Goal: Task Accomplishment & Management: Manage account settings

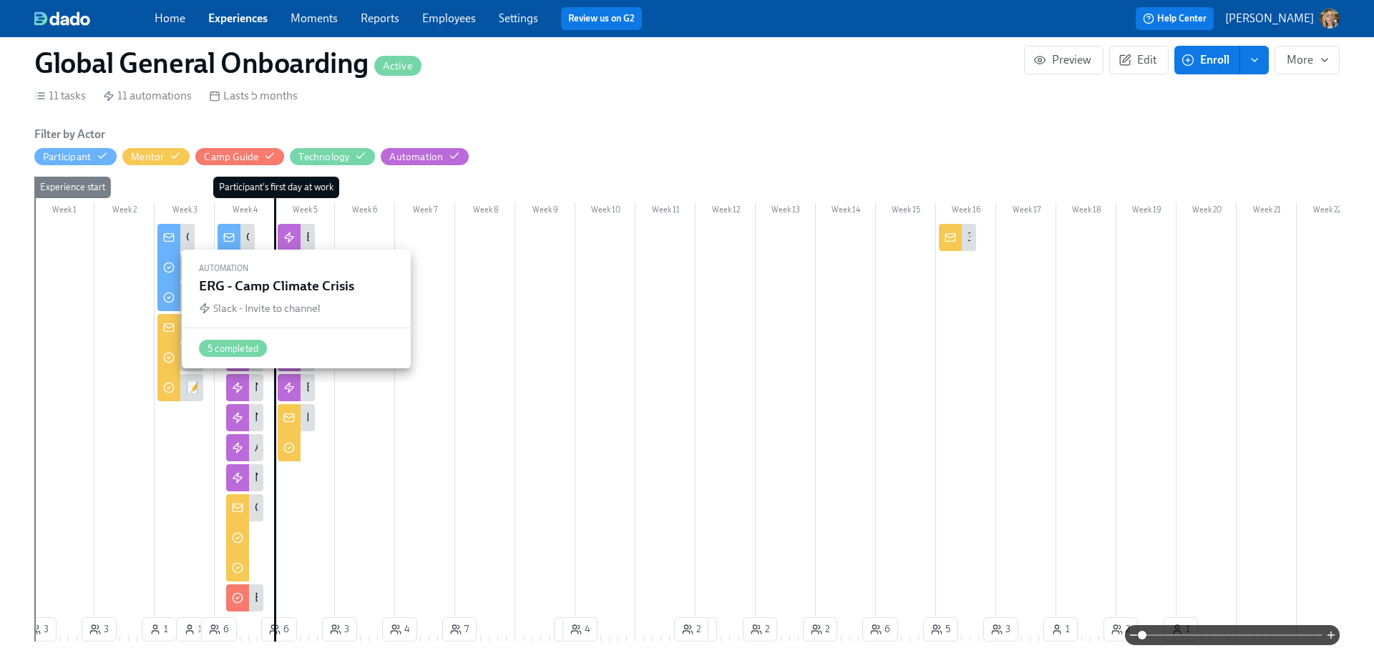
scroll to position [0, 8363]
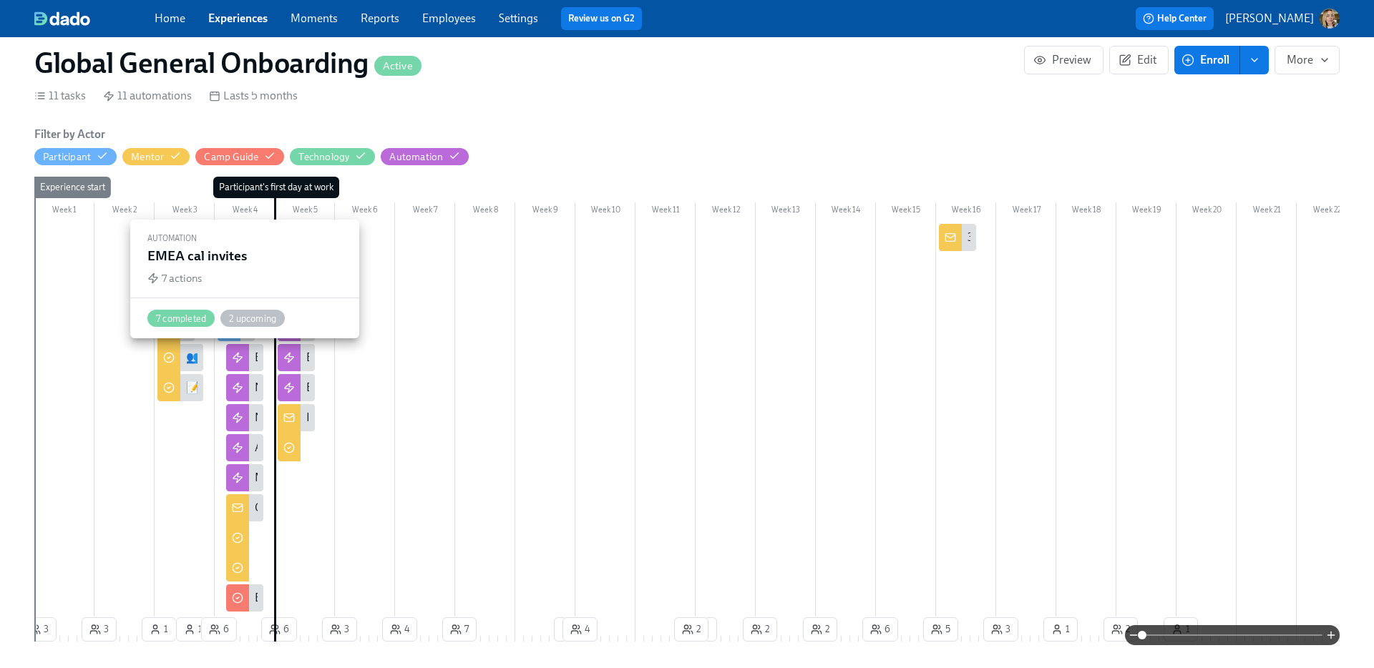
click at [247, 361] on div at bounding box center [237, 357] width 23 height 27
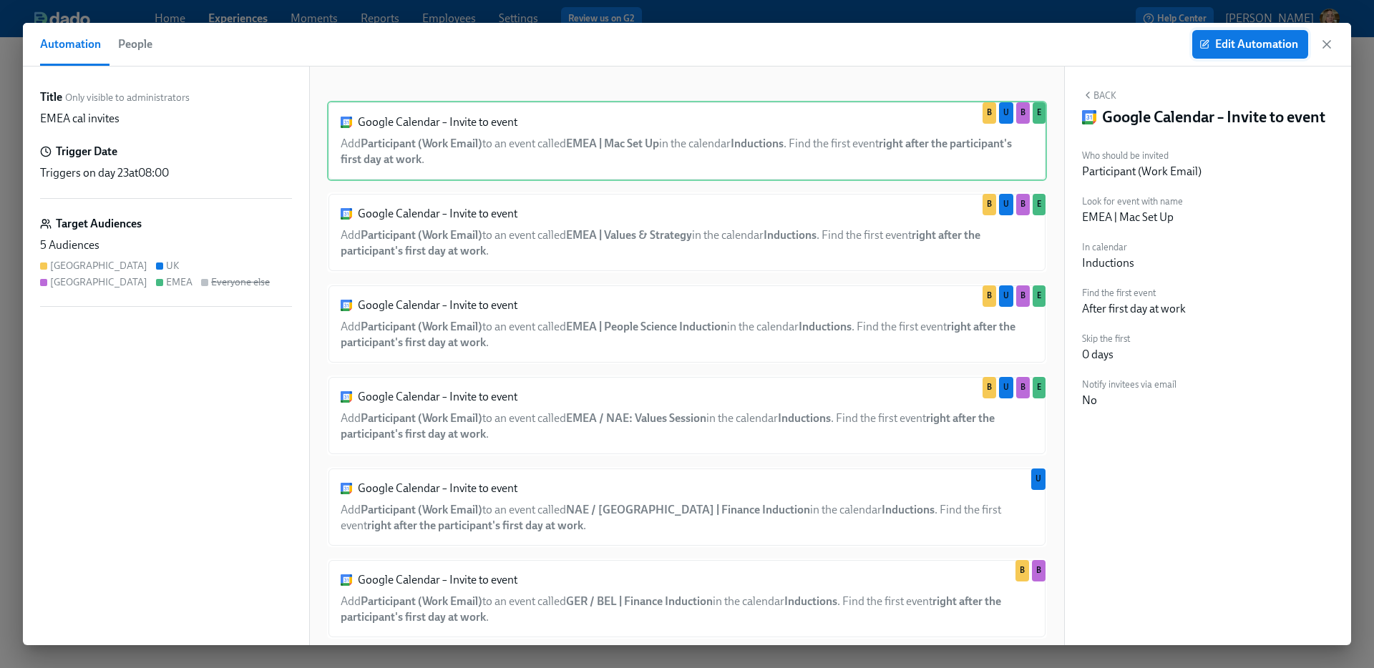
click at [1227, 48] on span "Edit Automation" at bounding box center [1250, 44] width 96 height 14
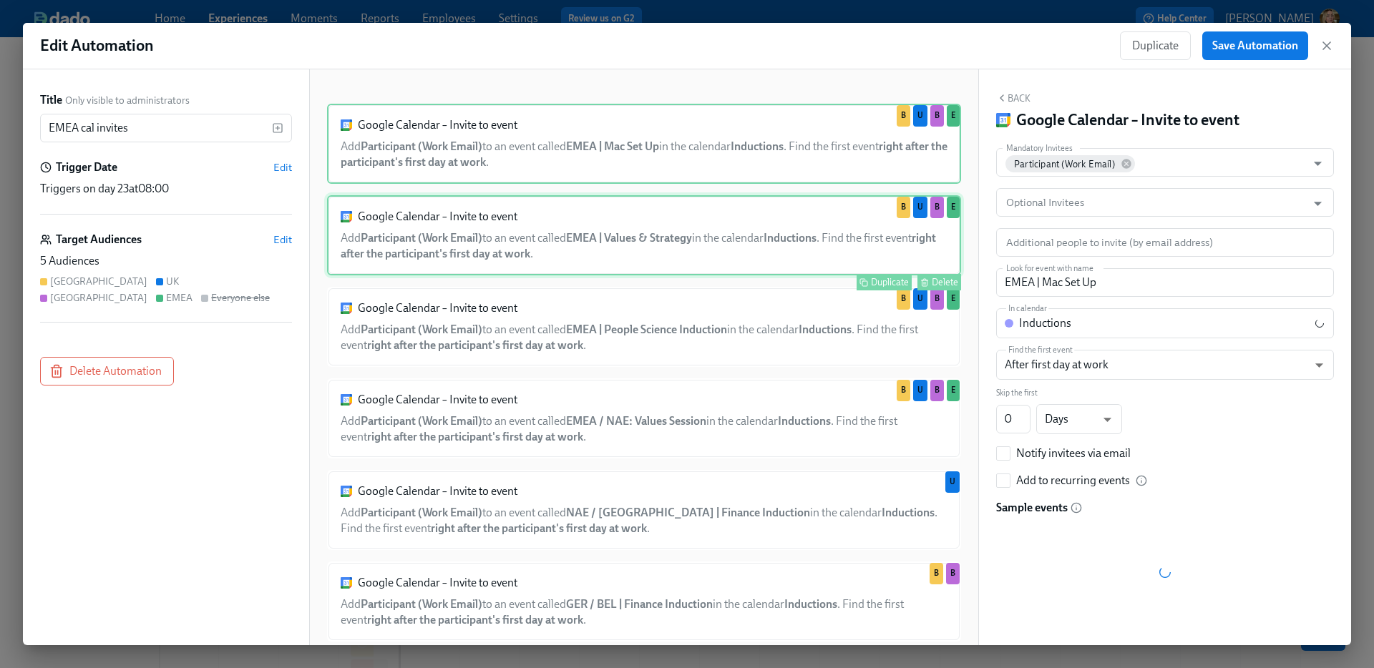
click at [684, 250] on div "Google Calendar – Invite to event Add Participant (Work Email) to an event call…" at bounding box center [644, 235] width 634 height 80
type input "EMEA | Values & Strategy"
click at [938, 284] on div "Delete" at bounding box center [945, 282] width 26 height 11
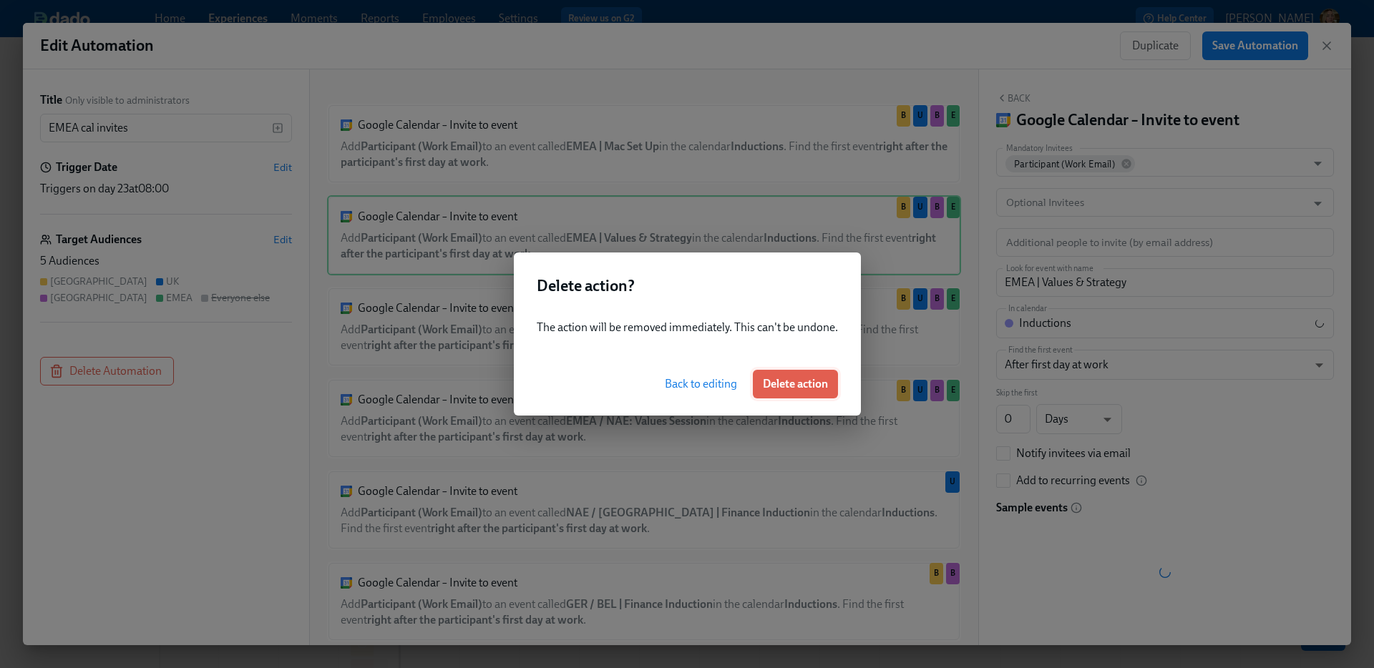
click at [815, 386] on span "Delete action" at bounding box center [795, 384] width 65 height 14
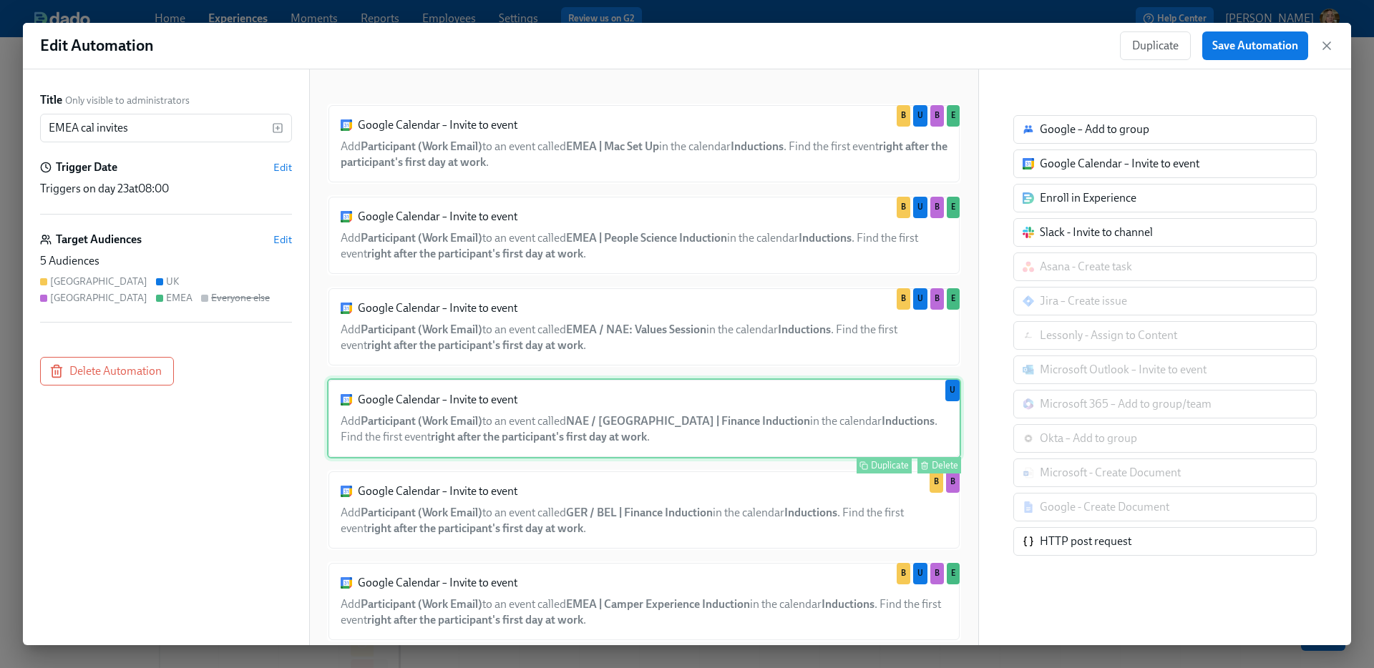
scroll to position [31, 0]
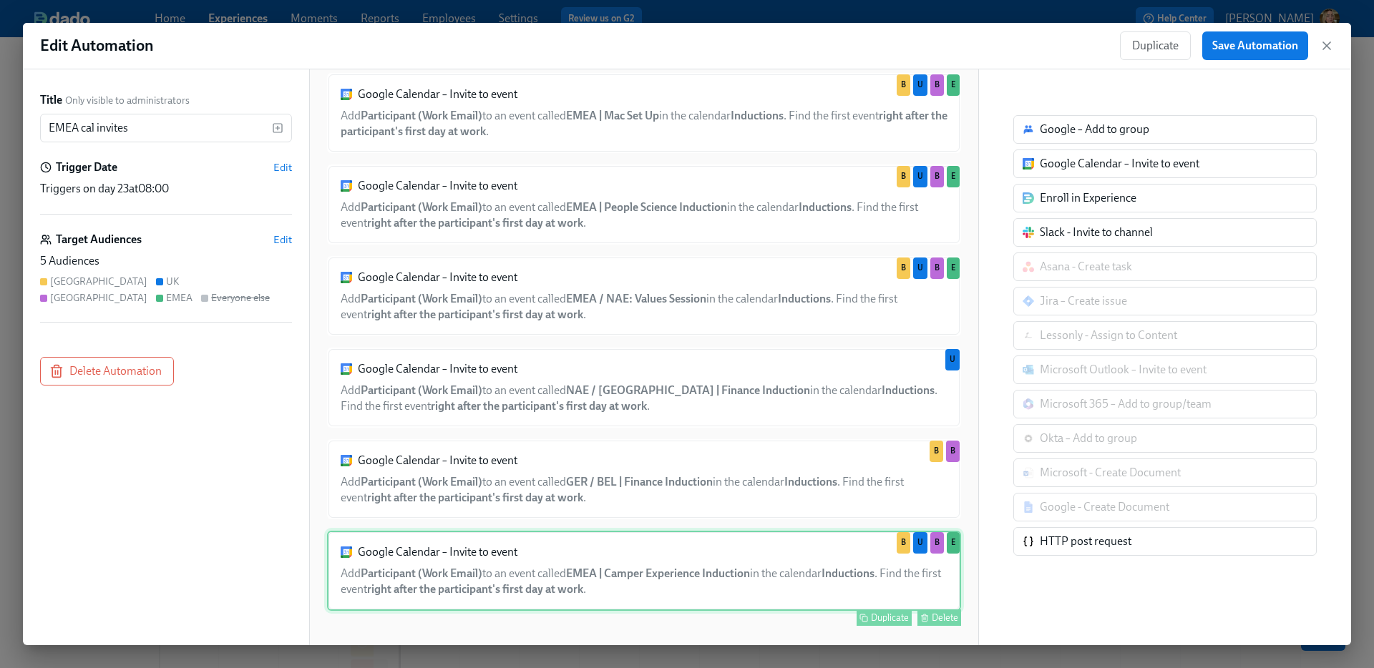
click at [779, 582] on div "Google Calendar – Invite to event Add Participant (Work Email) to an event call…" at bounding box center [644, 571] width 634 height 80
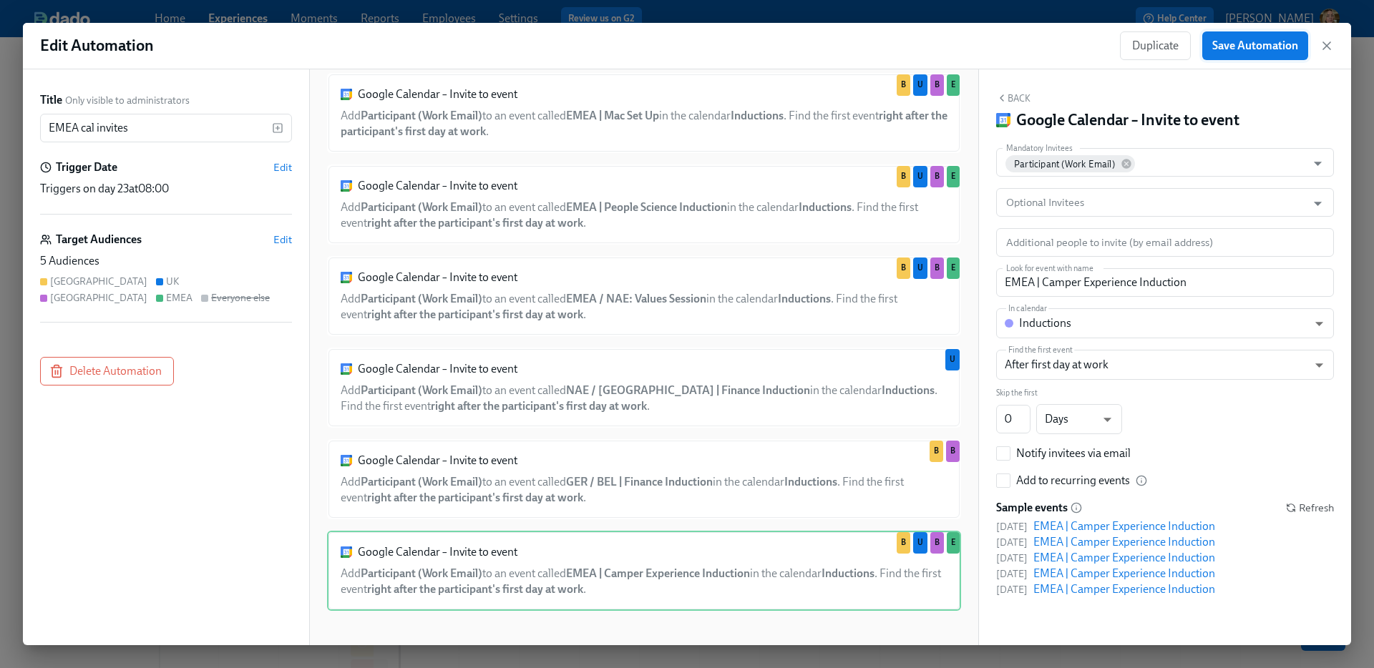
click at [1278, 46] on span "Save Automation" at bounding box center [1255, 46] width 86 height 14
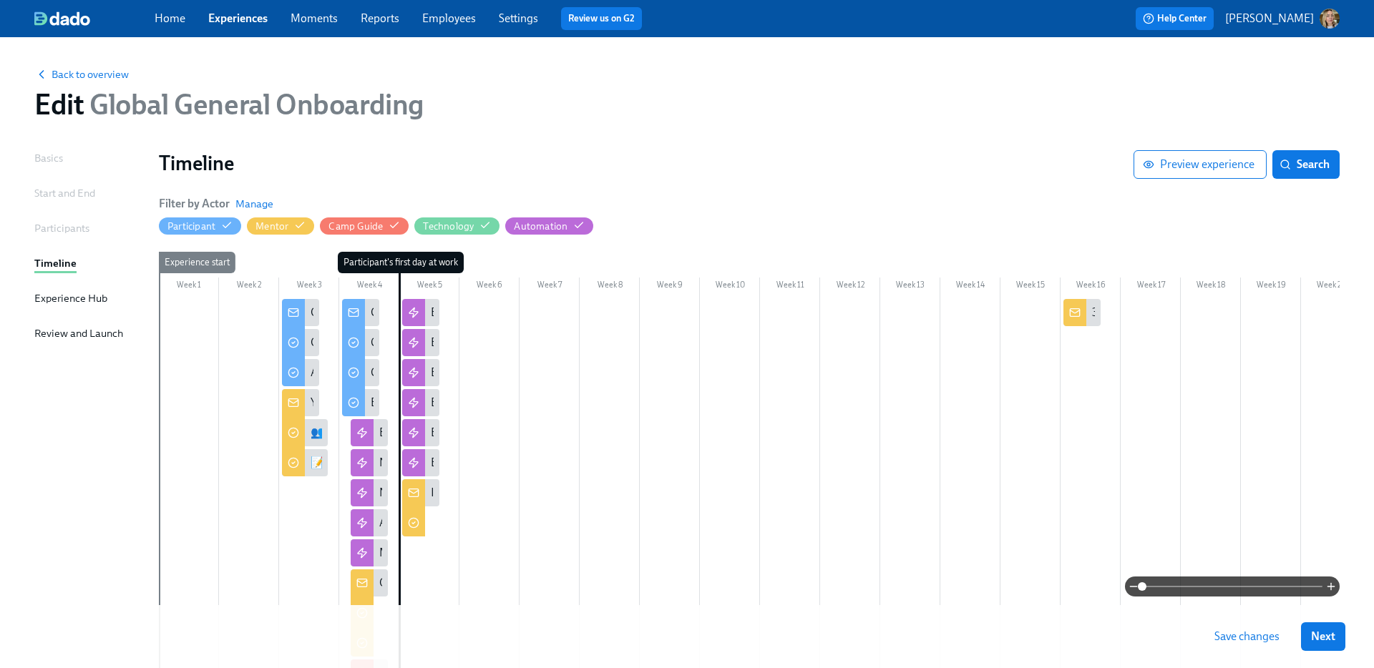
click at [1250, 638] on span "Save changes" at bounding box center [1247, 637] width 65 height 14
